Goal: Find specific page/section: Find specific page/section

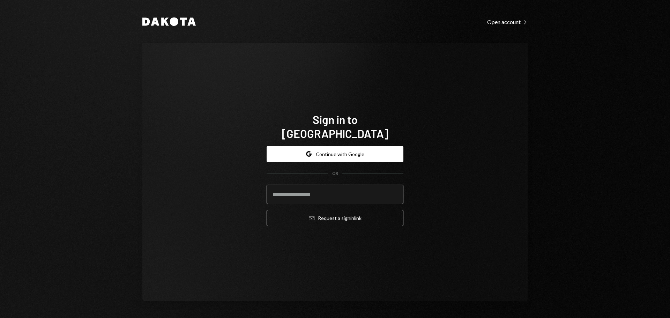
click at [361, 185] on input "email" at bounding box center [335, 195] width 137 height 20
type input "**********"
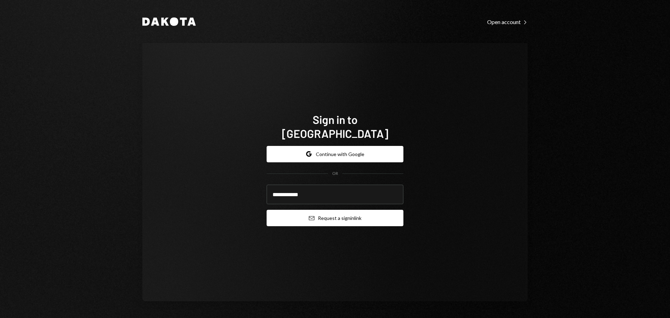
click at [342, 217] on button "Email Request a sign in link" at bounding box center [335, 218] width 137 height 16
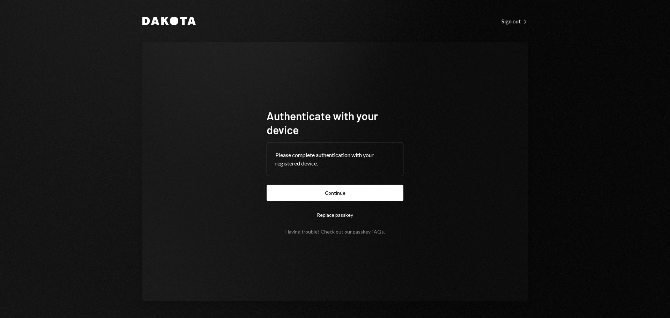
click at [348, 192] on button "Continue" at bounding box center [335, 193] width 137 height 16
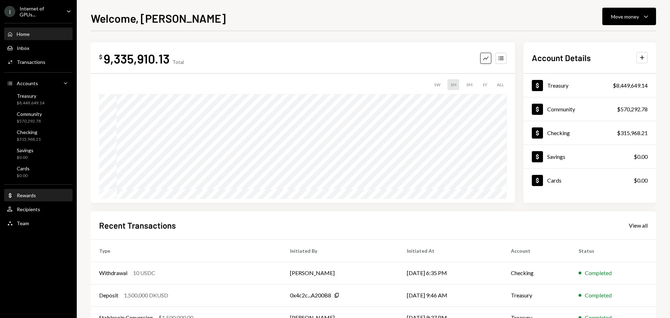
click at [35, 192] on div "Rewards" at bounding box center [26, 195] width 19 height 6
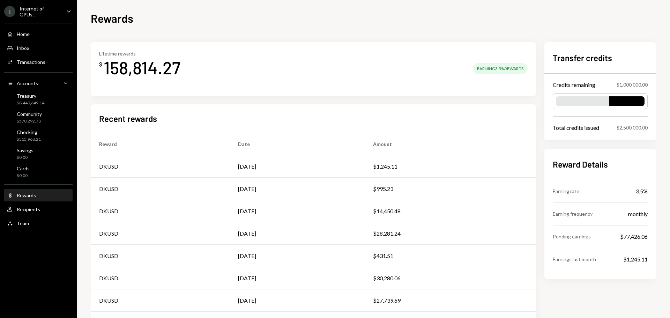
click at [472, 14] on div "Rewards" at bounding box center [373, 17] width 565 height 15
